Goal: Task Accomplishment & Management: Use online tool/utility

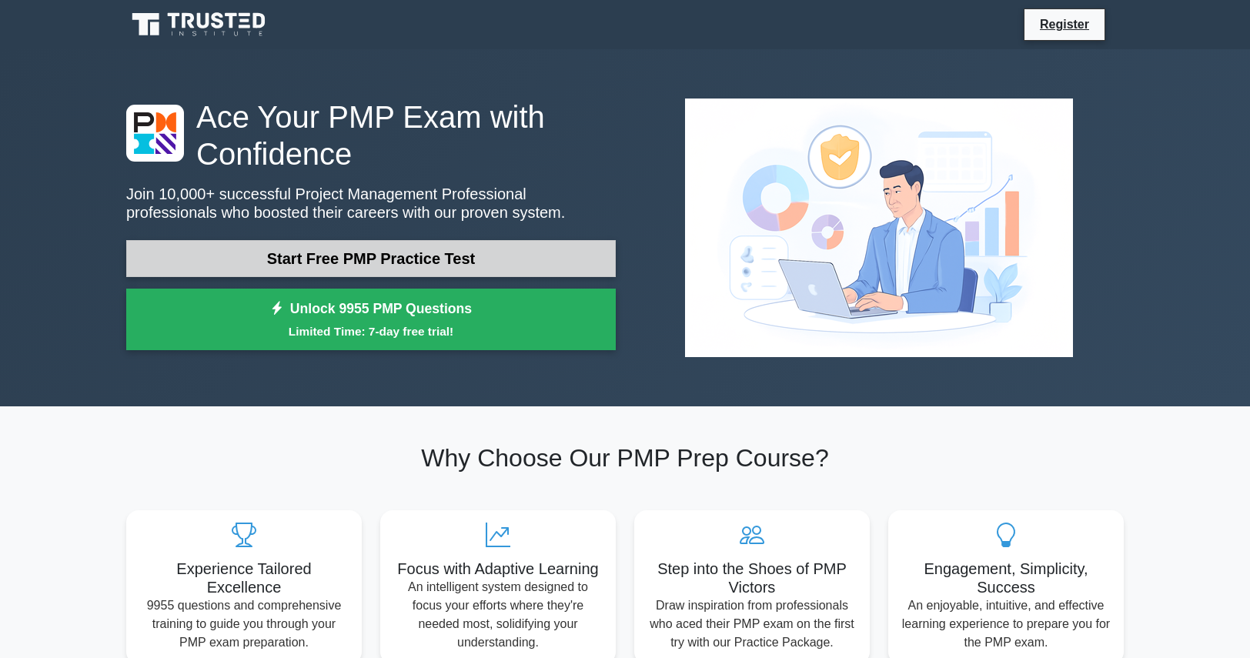
click at [435, 257] on link "Start Free PMP Practice Test" at bounding box center [371, 258] width 490 height 37
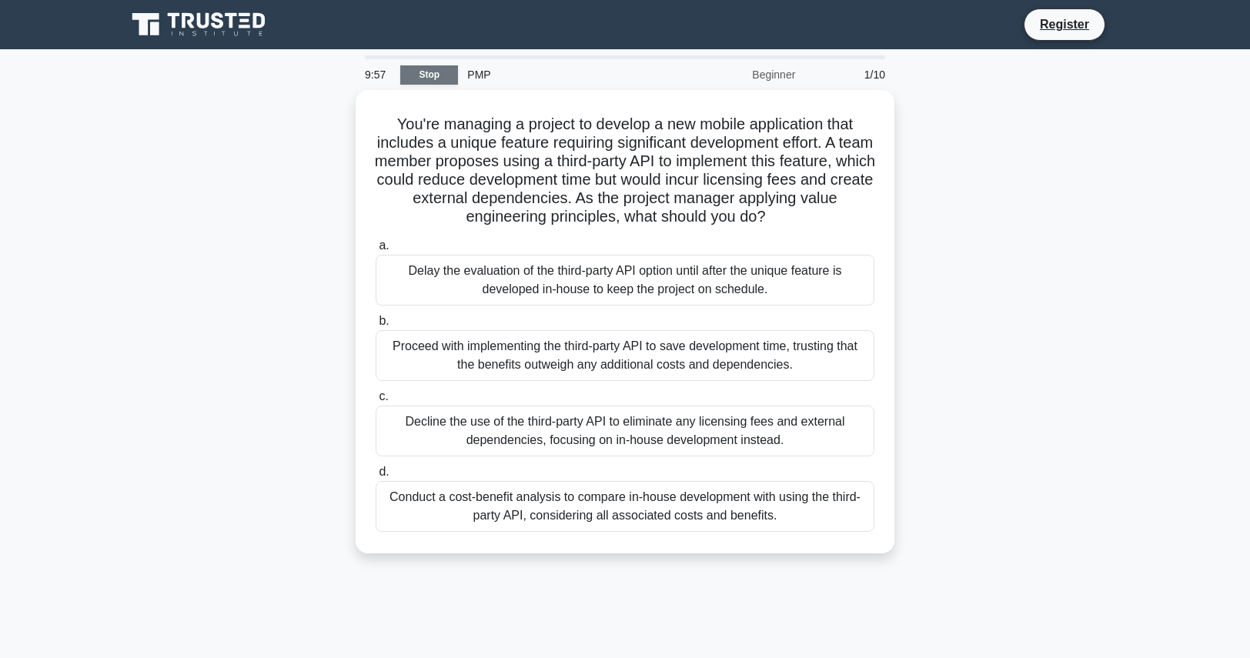
click at [450, 76] on link "Stop" at bounding box center [429, 74] width 58 height 19
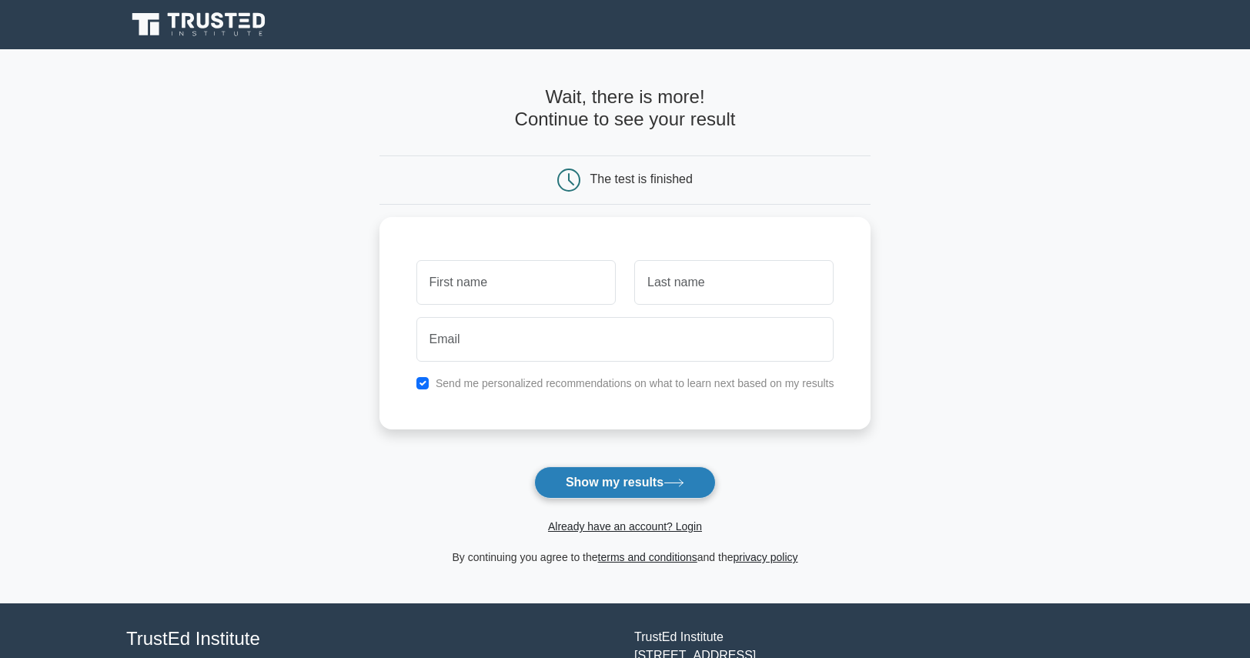
click at [618, 490] on button "Show my results" at bounding box center [625, 483] width 182 height 32
